Goal: Find specific page/section: Find specific page/section

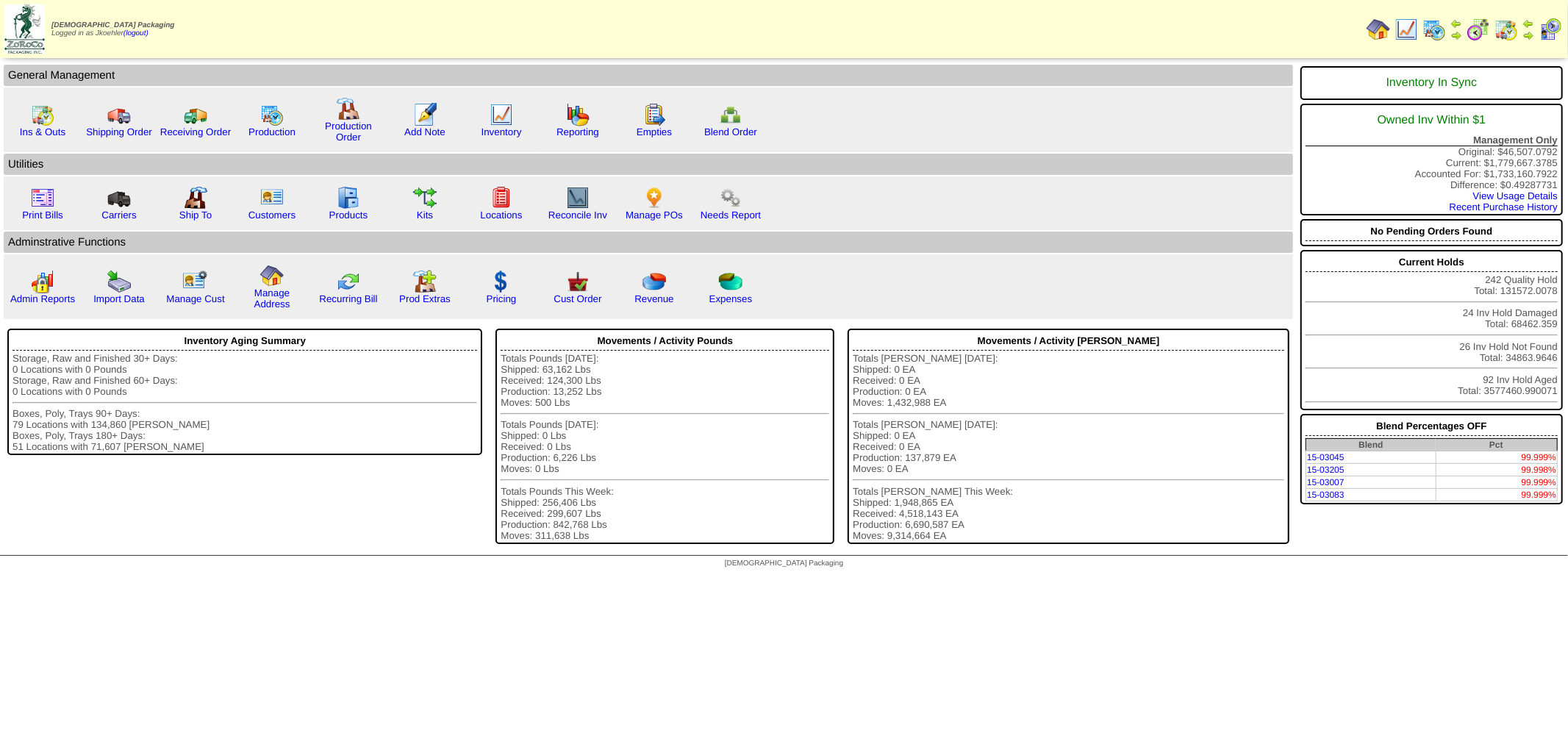
click at [1527, 30] on img at bounding box center [1528, 36] width 12 height 12
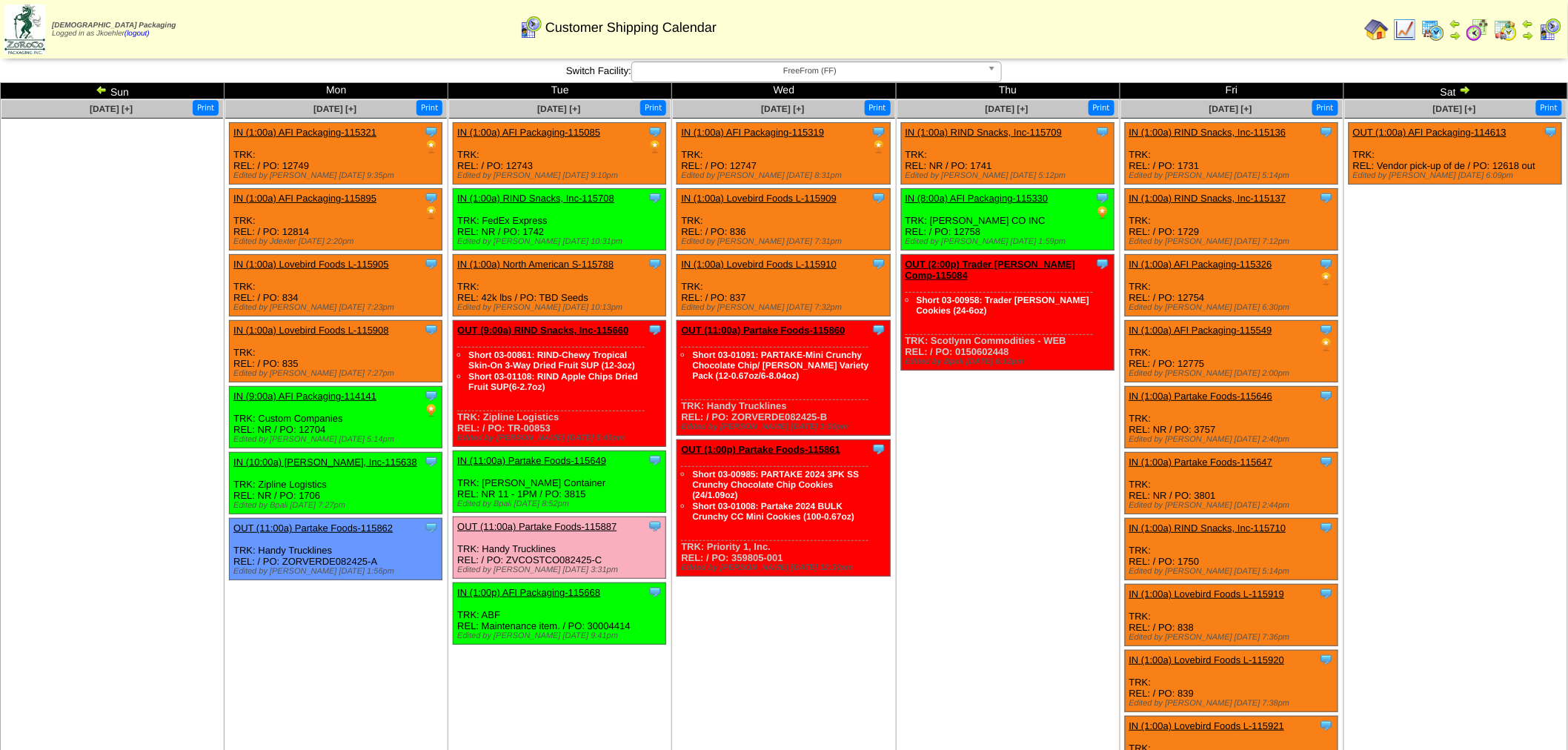
click at [102, 93] on img at bounding box center [102, 90] width 12 height 12
